Goal: Register for event/course

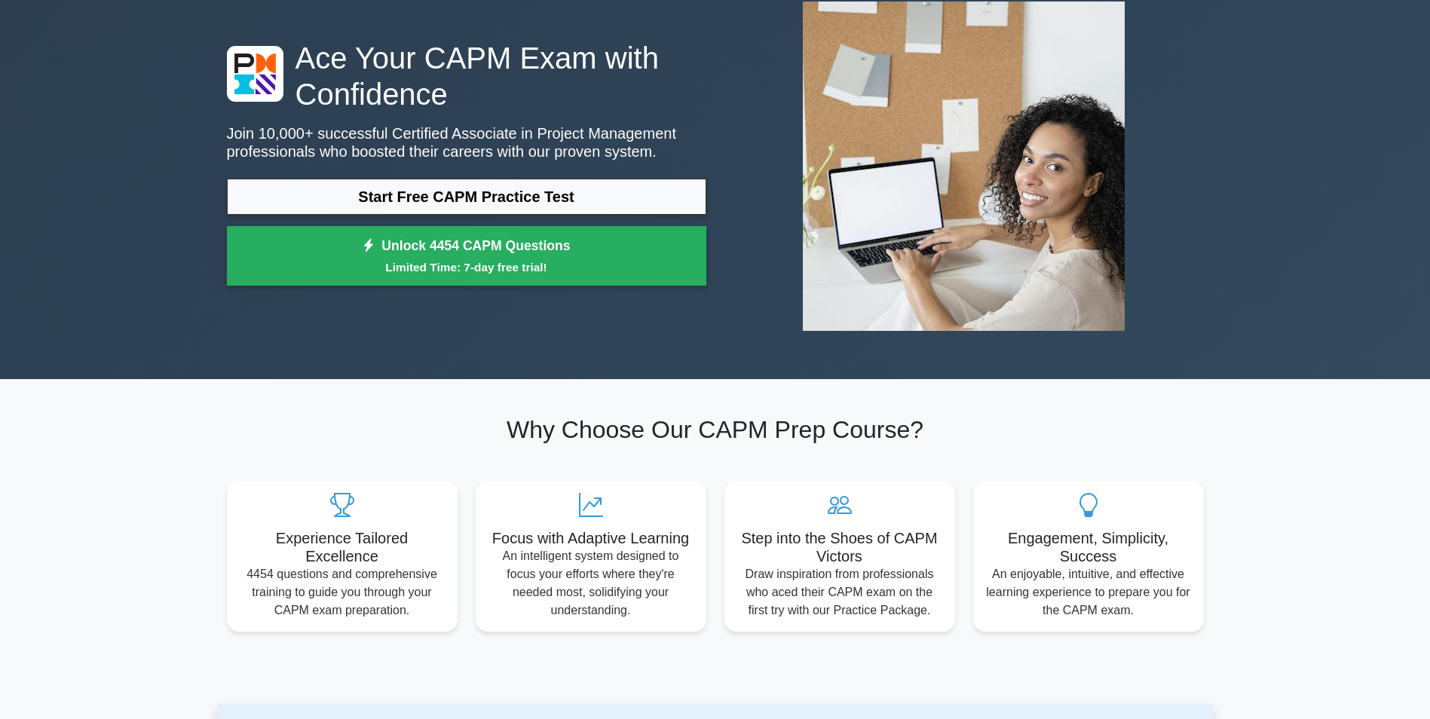
scroll to position [75, 0]
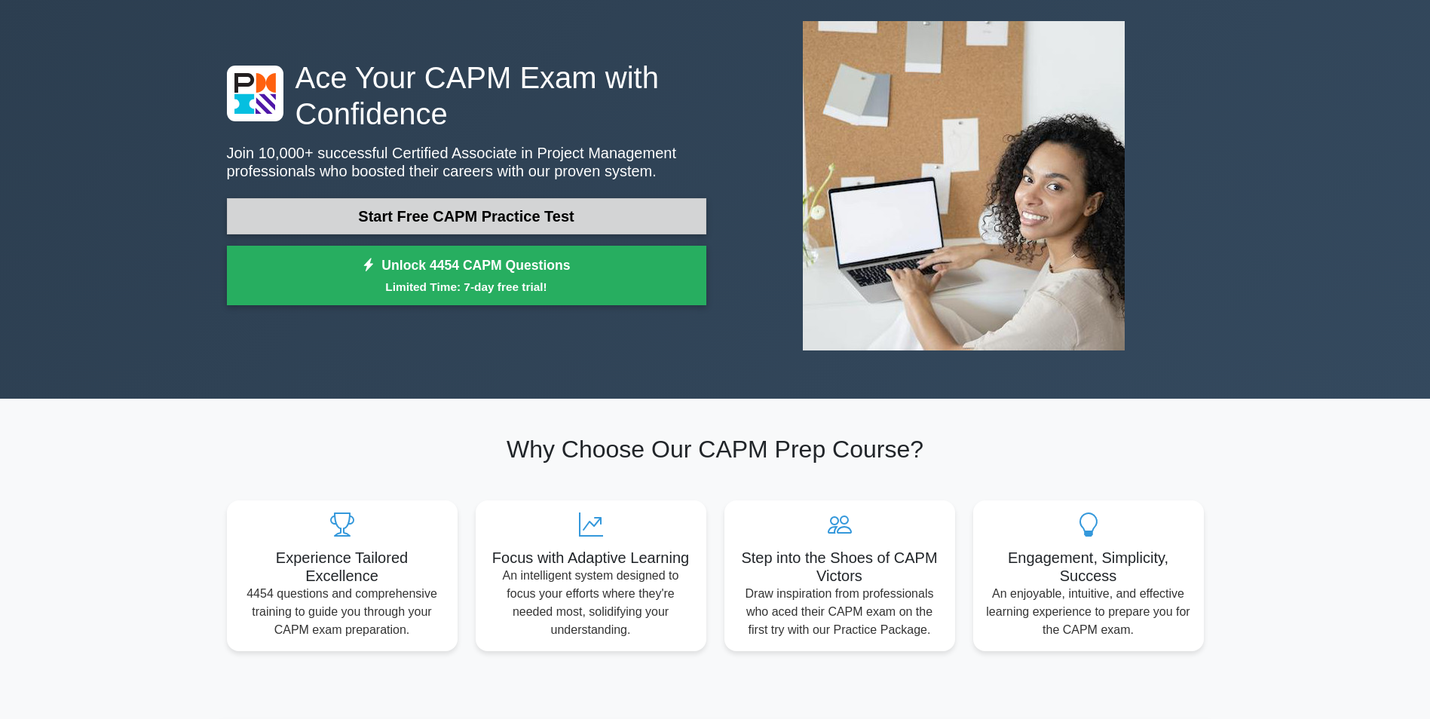
click at [347, 219] on link "Start Free CAPM Practice Test" at bounding box center [466, 216] width 479 height 36
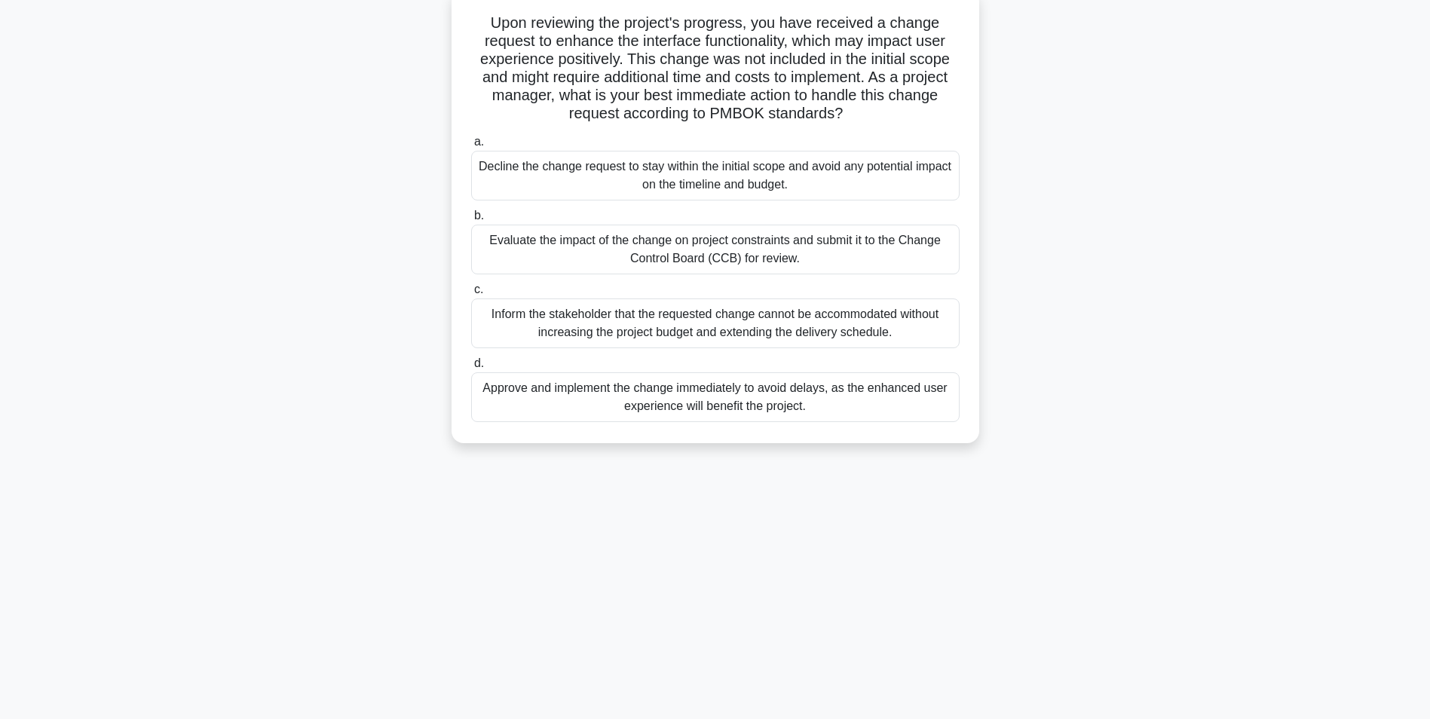
scroll to position [20, 0]
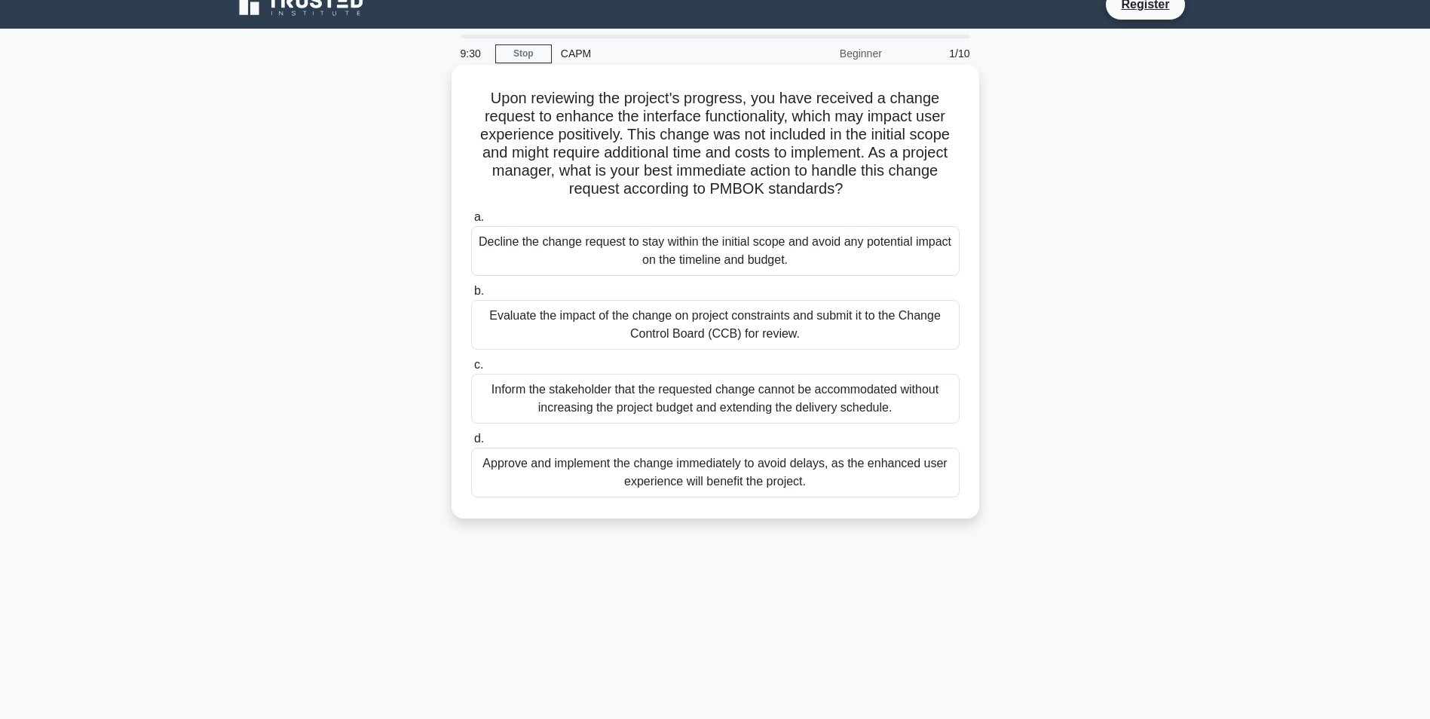
click at [587, 473] on div "Approve and implement the change immediately to avoid delays, as the enhanced u…" at bounding box center [715, 473] width 489 height 50
click at [471, 444] on input "d. Approve and implement the change immediately to avoid delays, as the enhance…" at bounding box center [471, 439] width 0 height 10
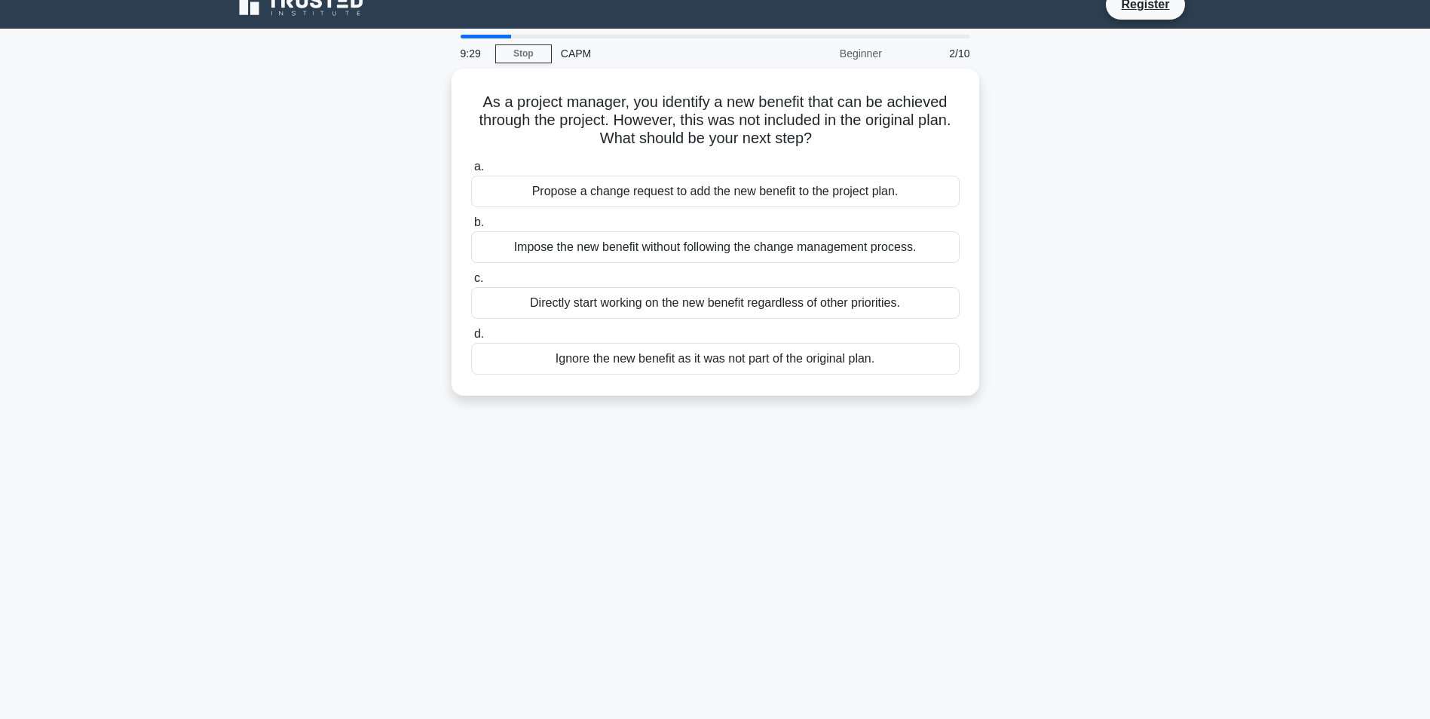
scroll to position [0, 0]
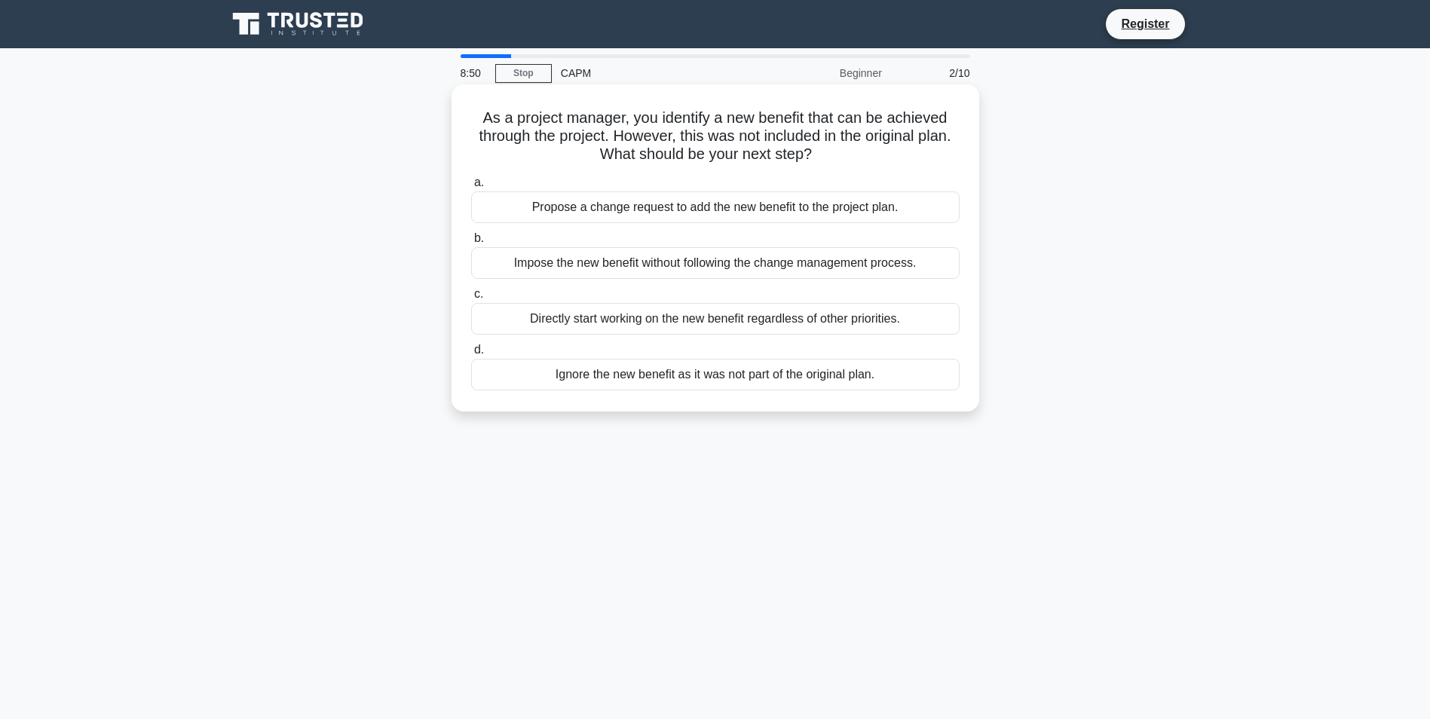
click at [607, 208] on div "Propose a change request to add the new benefit to the project plan." at bounding box center [715, 207] width 489 height 32
click at [471, 188] on input "a. Propose a change request to add the new benefit to the project plan." at bounding box center [471, 183] width 0 height 10
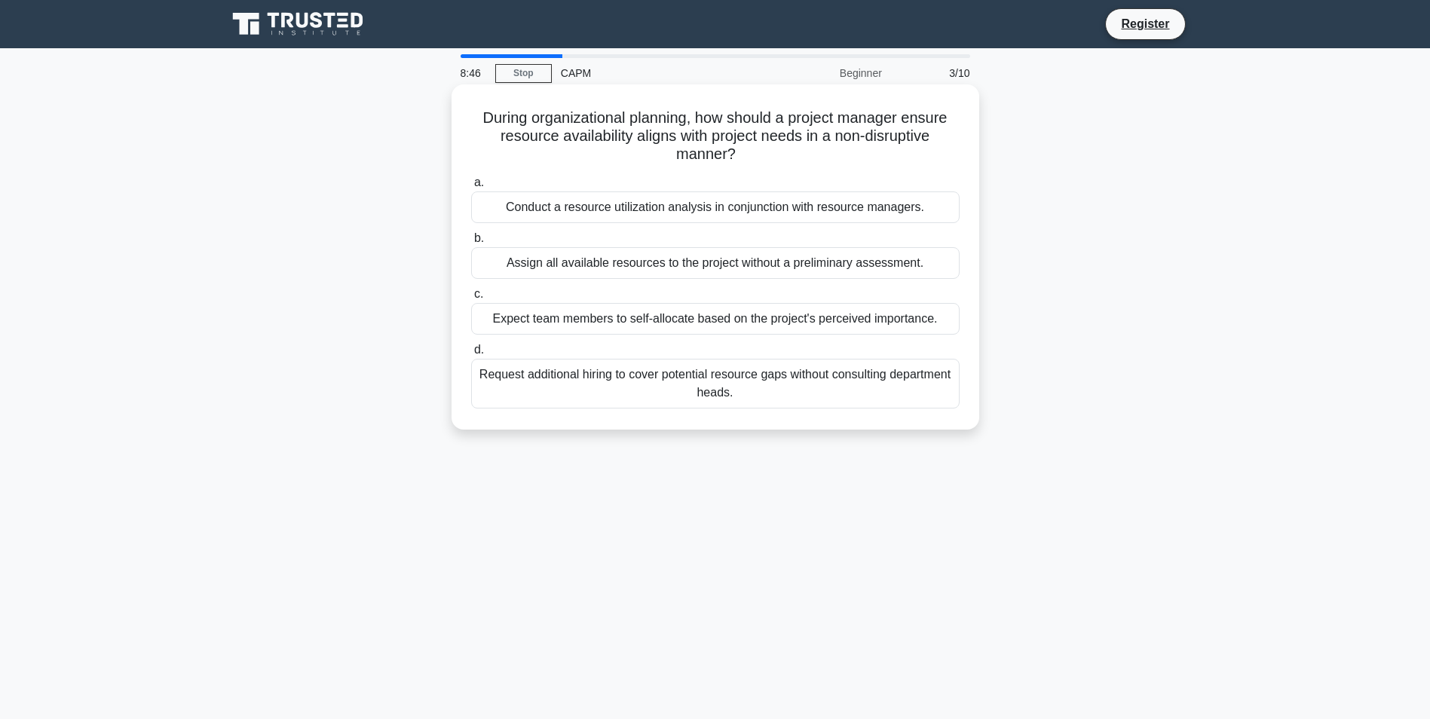
click at [703, 211] on div "Conduct a resource utilization analysis in conjunction with resource managers." at bounding box center [715, 207] width 489 height 32
click at [471, 188] on input "a. Conduct a resource utilization analysis in conjunction with resource manager…" at bounding box center [471, 183] width 0 height 10
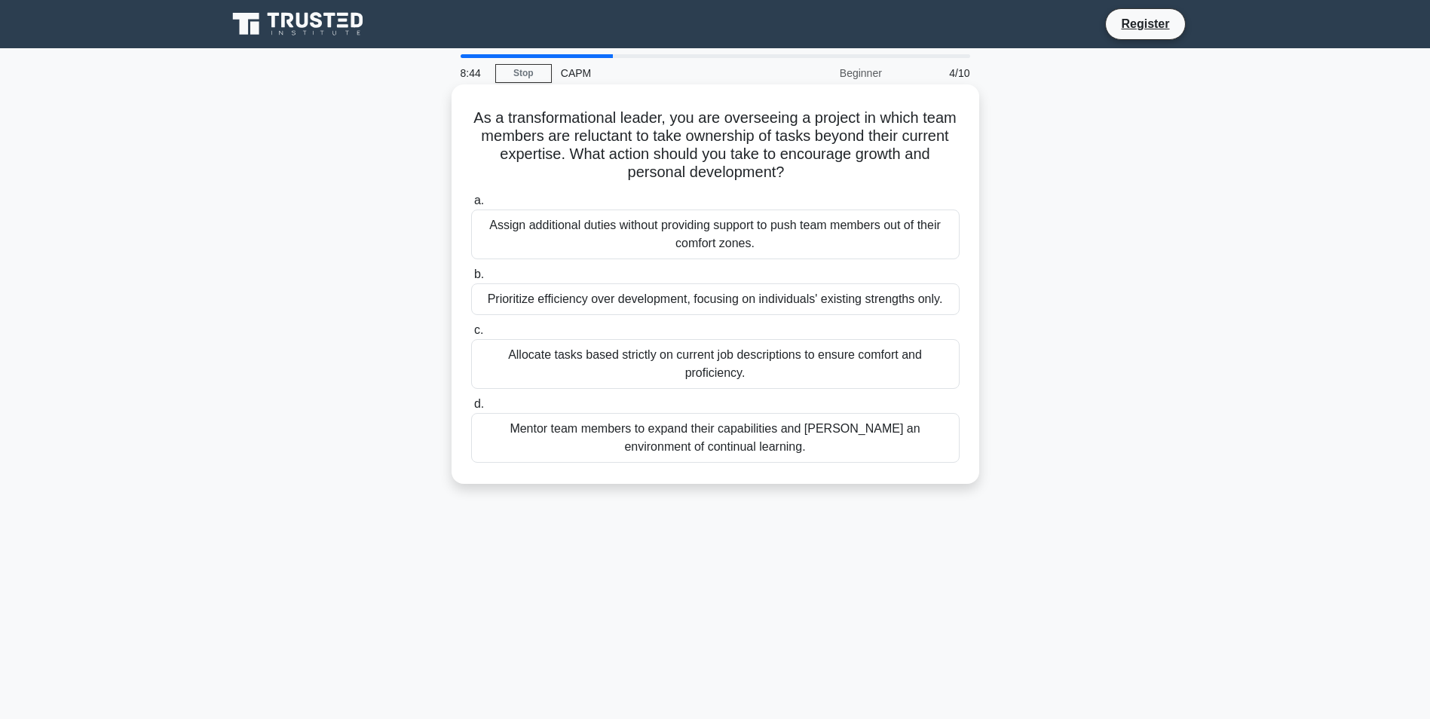
click at [648, 314] on div "Prioritize efficiency over development, focusing on individuals' existing stren…" at bounding box center [715, 299] width 489 height 32
click at [471, 280] on input "b. Prioritize efficiency over development, focusing on individuals' existing st…" at bounding box center [471, 275] width 0 height 10
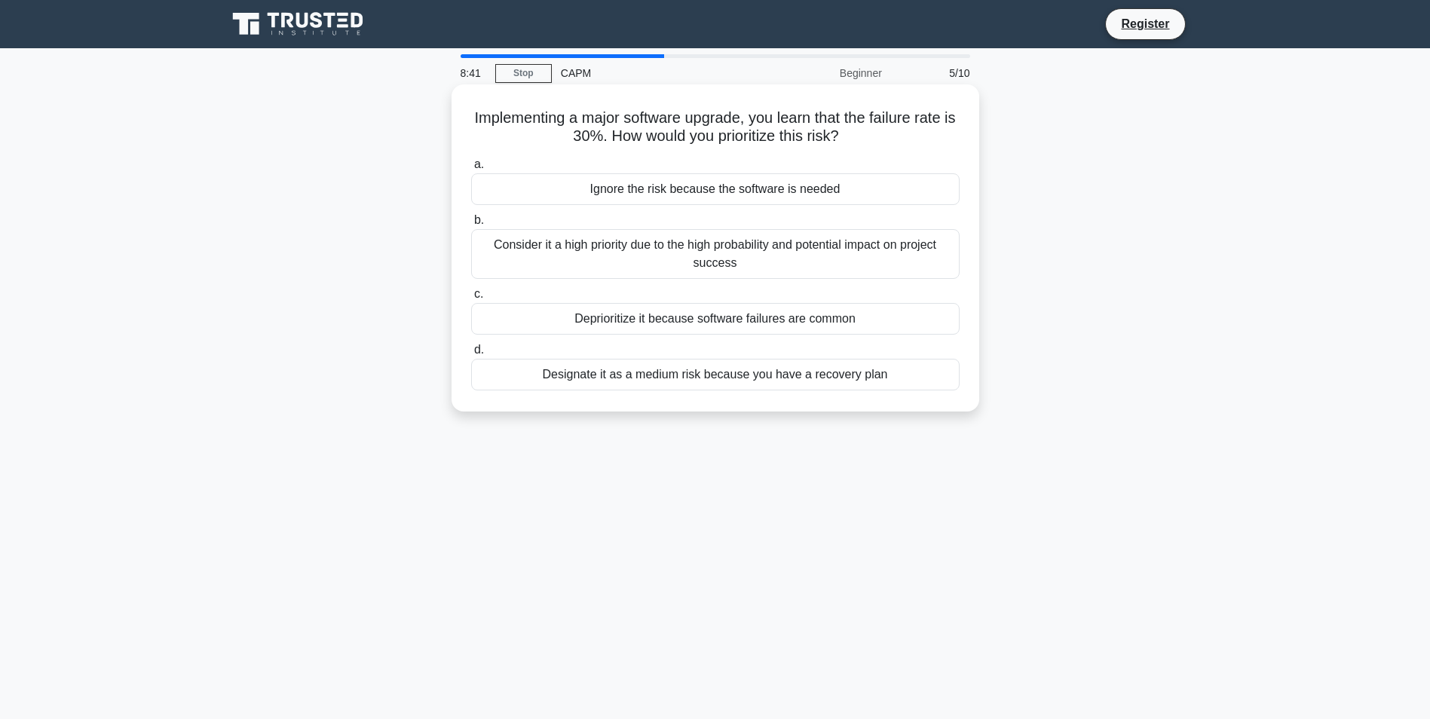
click at [663, 264] on div "Consider it a high priority due to the high probability and potential impact on…" at bounding box center [715, 254] width 489 height 50
click at [471, 225] on input "b. Consider it a high priority due to the high probability and potential impact…" at bounding box center [471, 221] width 0 height 10
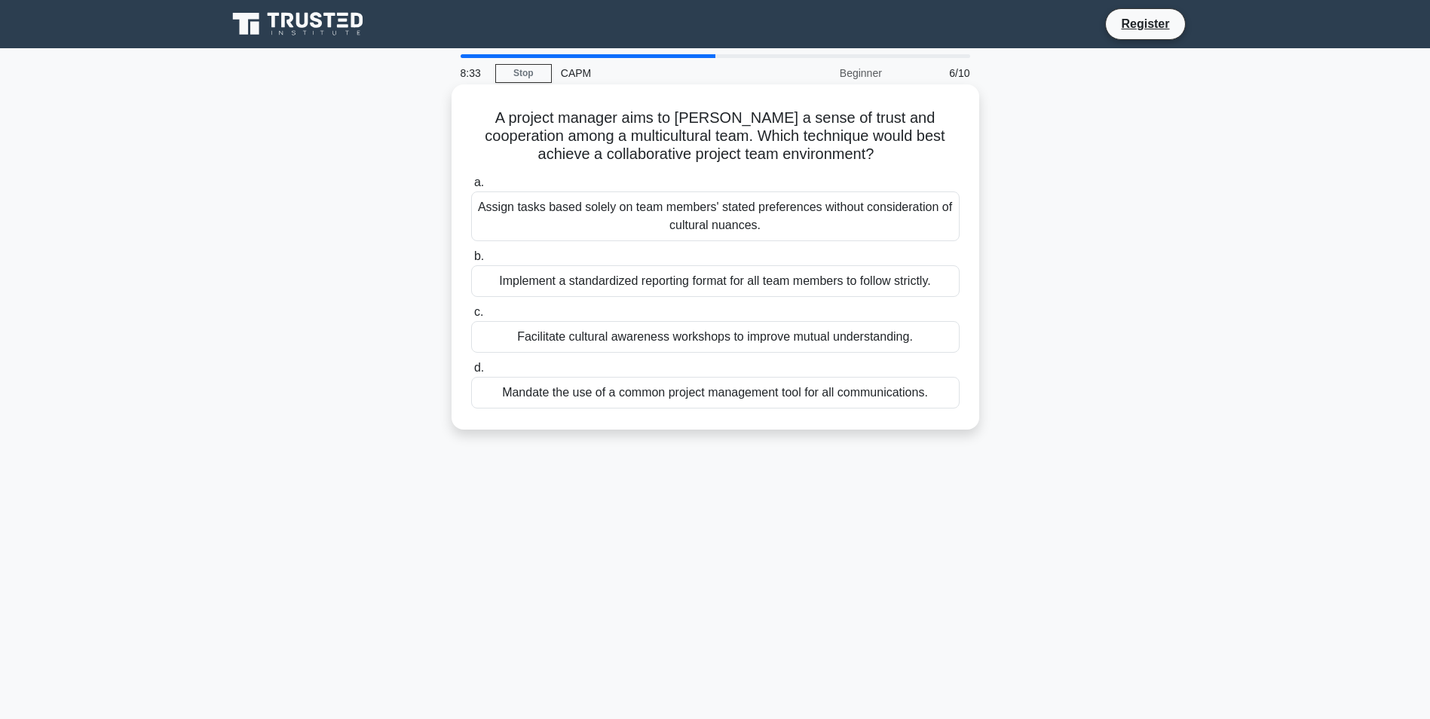
click at [673, 342] on div "Facilitate cultural awareness workshops to improve mutual understanding." at bounding box center [715, 337] width 489 height 32
click at [471, 317] on input "c. Facilitate cultural awareness workshops to improve mutual understanding." at bounding box center [471, 313] width 0 height 10
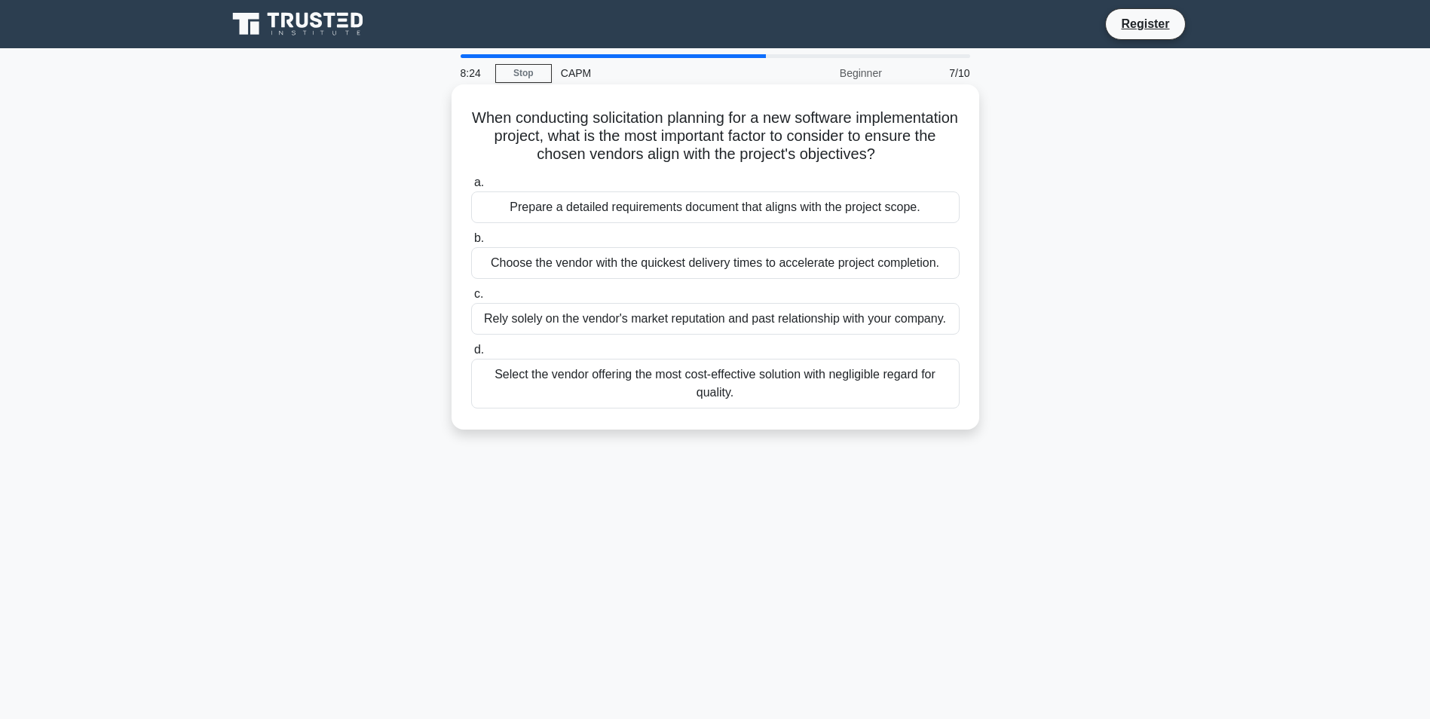
click at [580, 261] on div "Choose the vendor with the quickest delivery times to accelerate project comple…" at bounding box center [715, 263] width 489 height 32
click at [471, 244] on input "b. Choose the vendor with the quickest delivery times to accelerate project com…" at bounding box center [471, 239] width 0 height 10
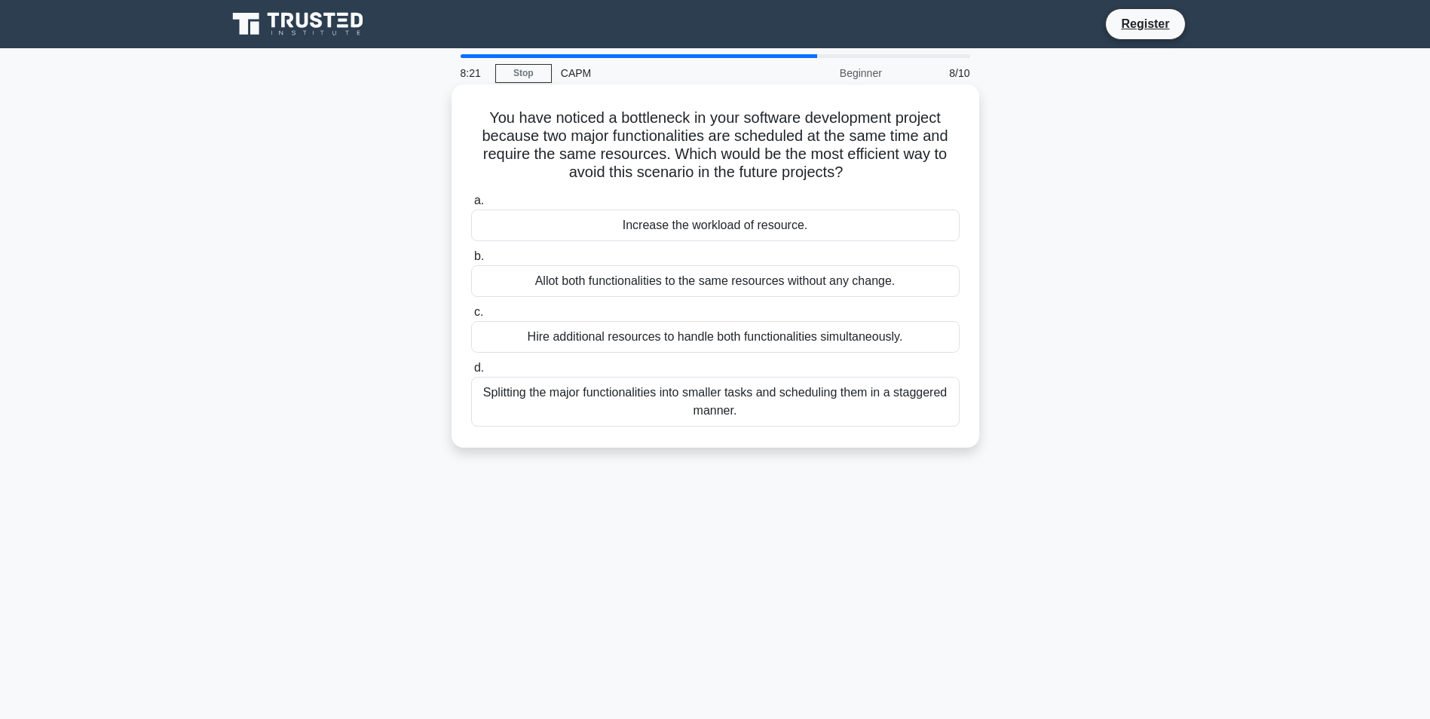
click at [589, 289] on div "Allot both functionalities to the same resources without any change." at bounding box center [715, 281] width 489 height 32
click at [471, 262] on input "b. Allot both functionalities to the same resources without any change." at bounding box center [471, 257] width 0 height 10
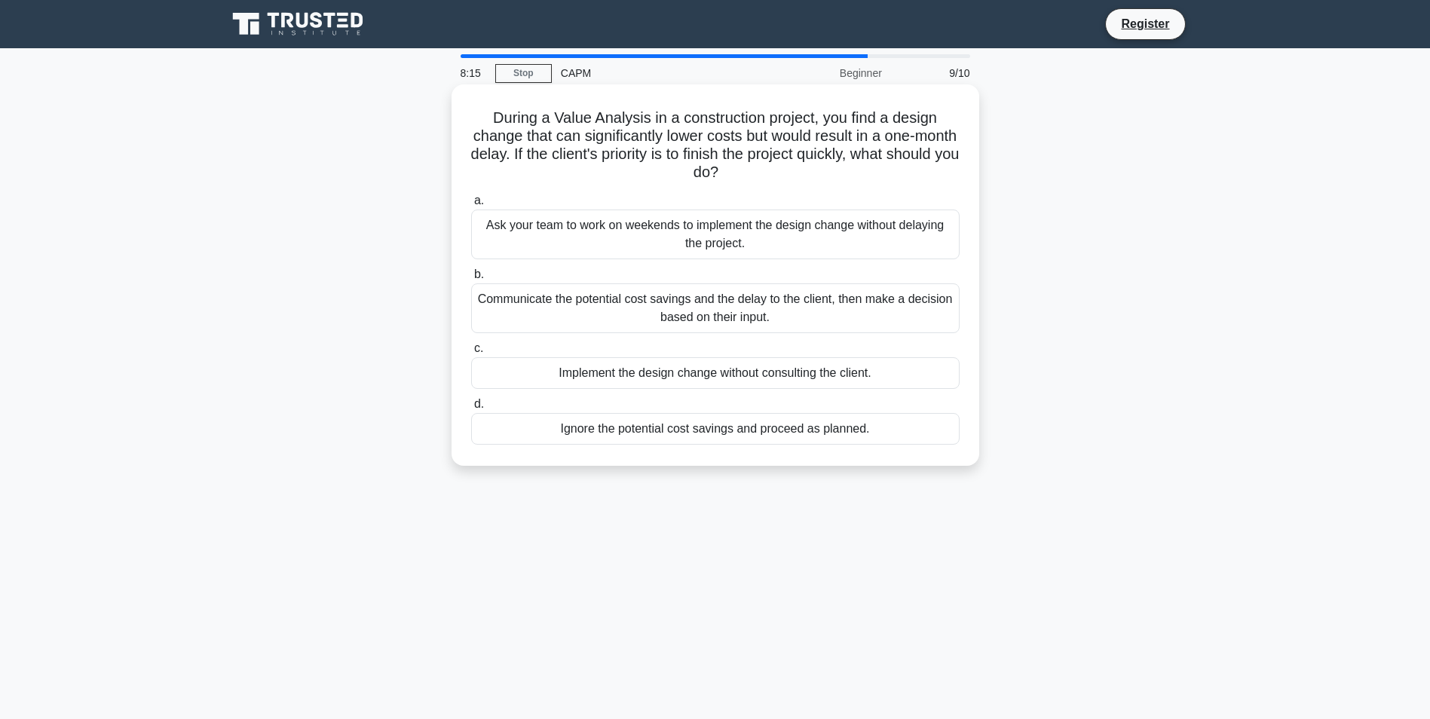
click at [594, 311] on div "Communicate the potential cost savings and the delay to the client, then make a…" at bounding box center [715, 308] width 489 height 50
click at [471, 280] on input "b. Communicate the potential cost savings and the delay to the client, then mak…" at bounding box center [471, 275] width 0 height 10
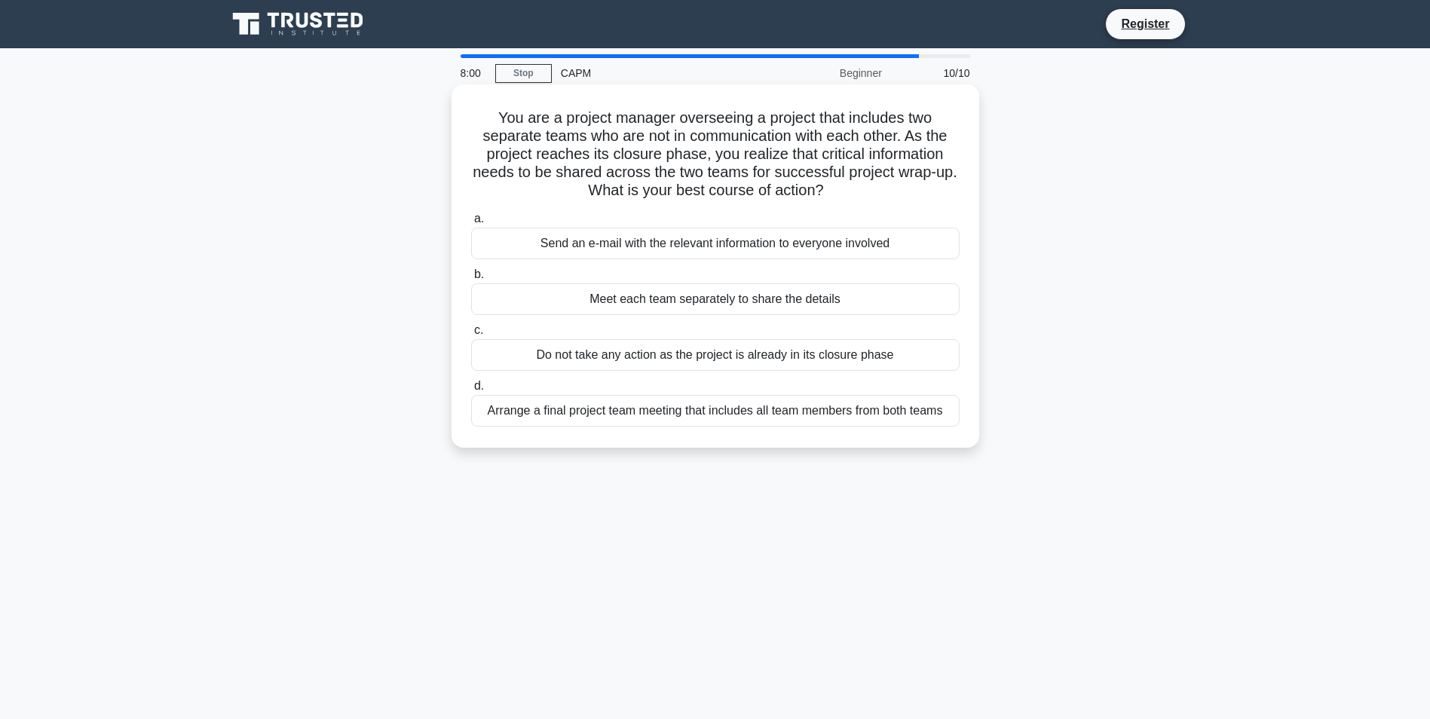
click at [679, 241] on div "Send an e-mail with the relevant information to everyone involved" at bounding box center [715, 244] width 489 height 32
click at [471, 224] on input "a. Send an e-mail with the relevant information to everyone involved" at bounding box center [471, 219] width 0 height 10
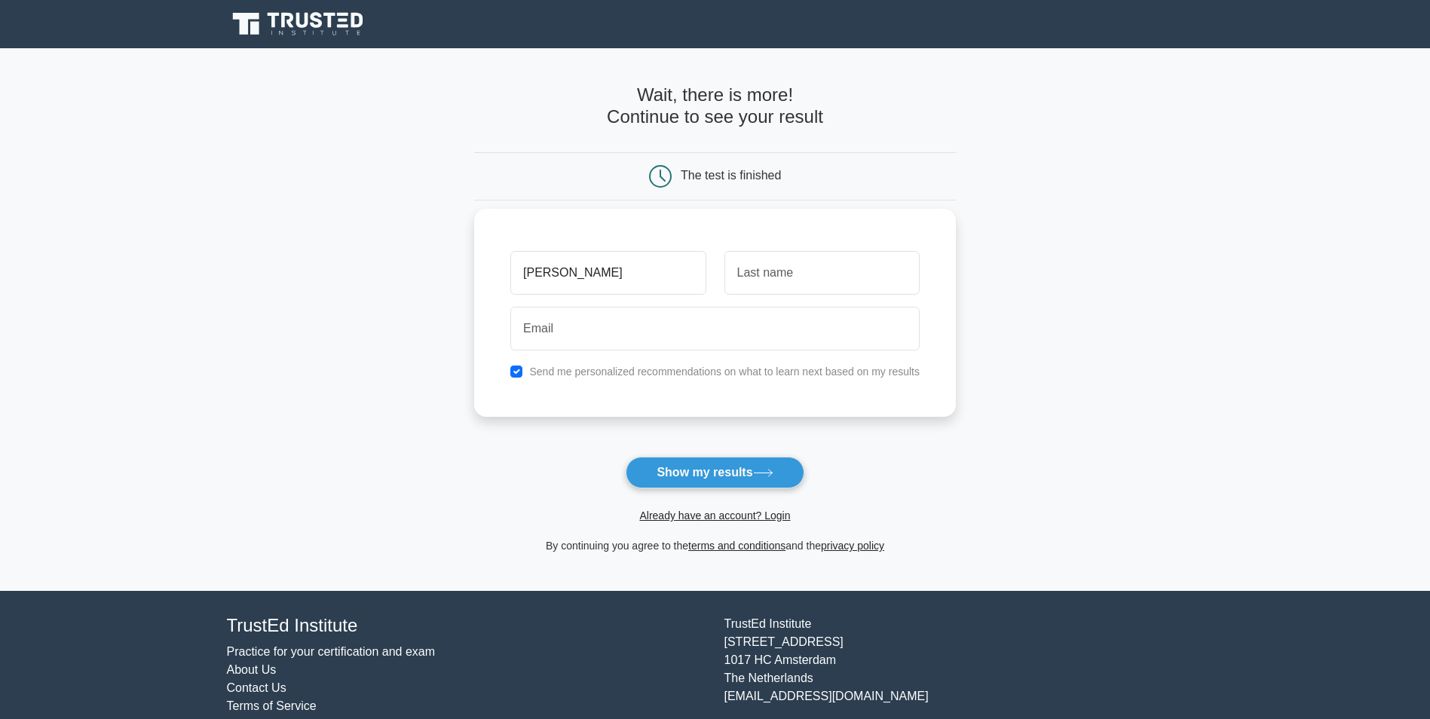
type input "[PERSON_NAME]"
click at [767, 281] on input "text" at bounding box center [822, 273] width 195 height 44
type input "JAMALDEEN"
click at [801, 320] on input "email" at bounding box center [714, 329] width 409 height 44
type input "M"
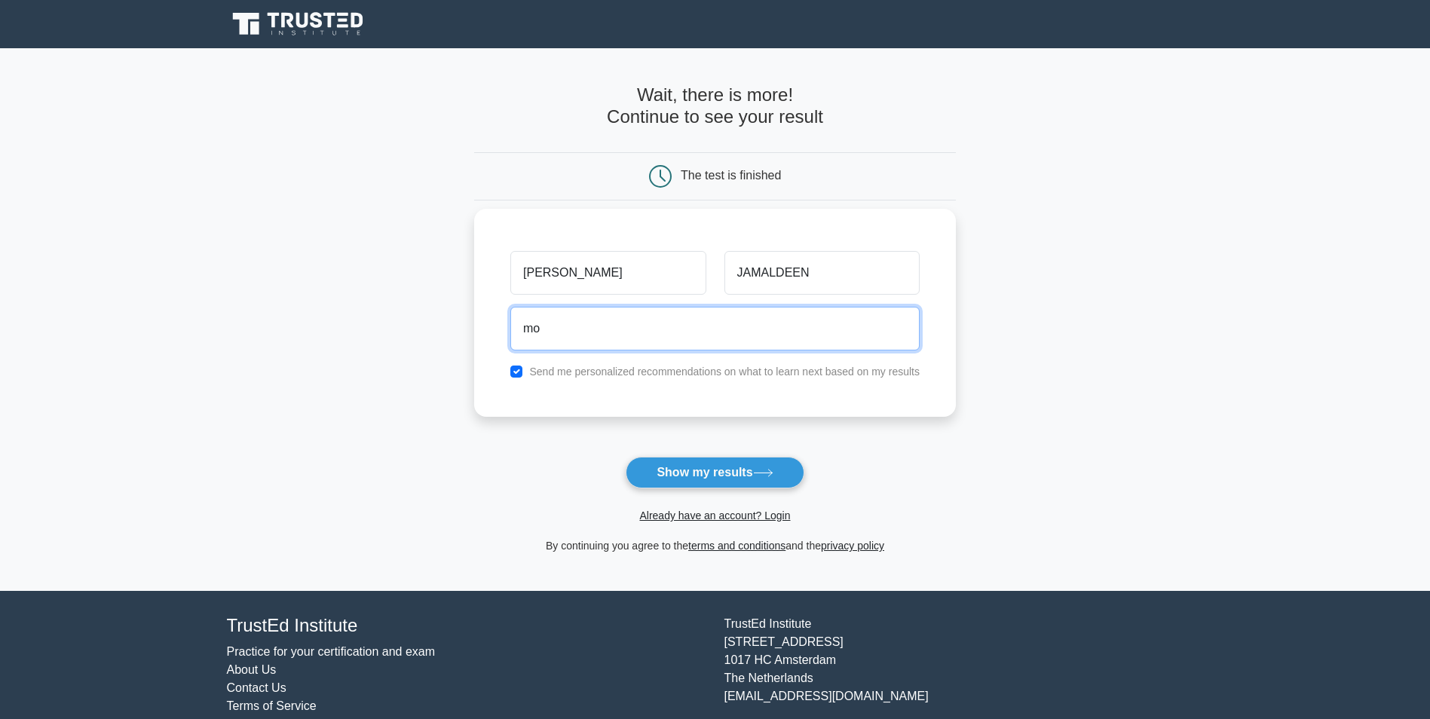
type input "m"
